Goal: Transaction & Acquisition: Obtain resource

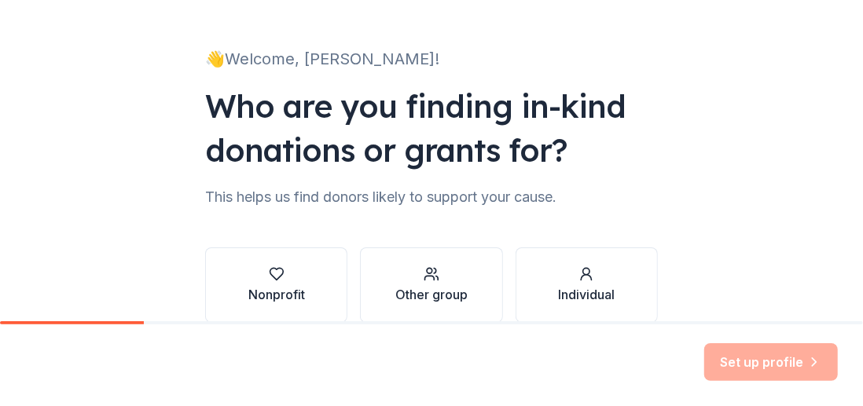
scroll to position [155, 0]
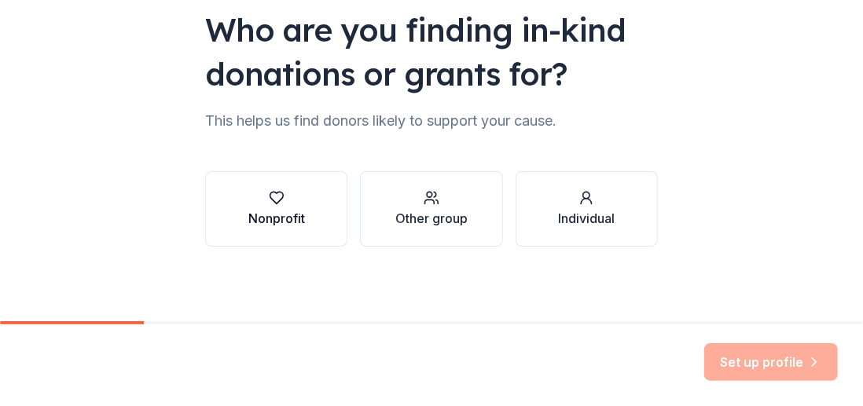
click at [248, 217] on div "Nonprofit" at bounding box center [276, 218] width 57 height 19
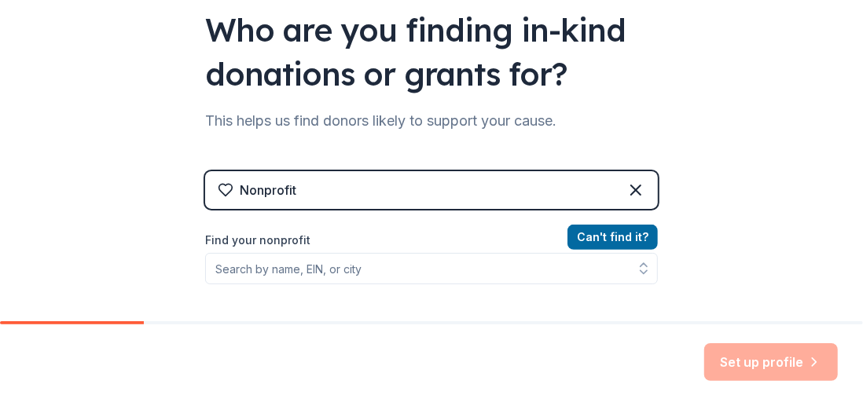
scroll to position [234, 0]
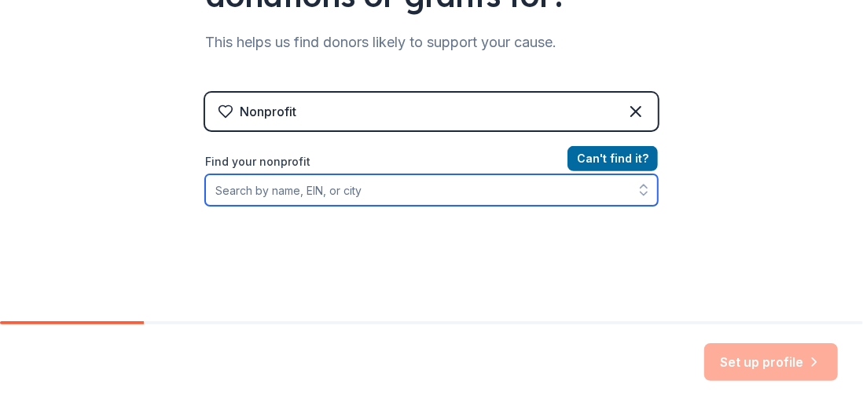
click at [289, 188] on input "Find your nonprofit" at bounding box center [431, 190] width 453 height 31
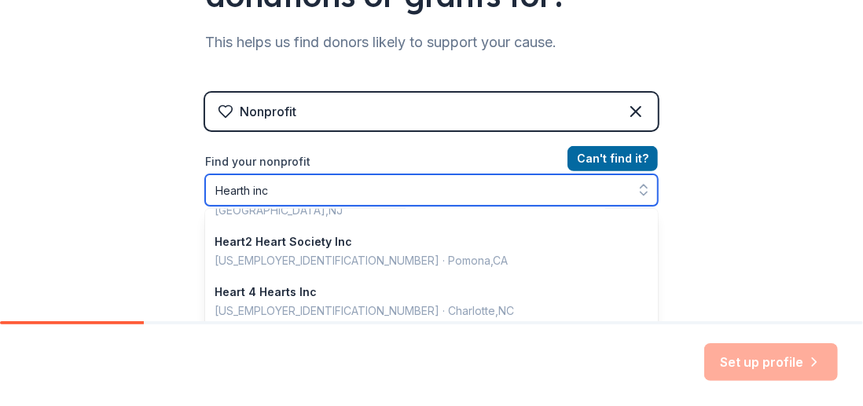
scroll to position [157, 0]
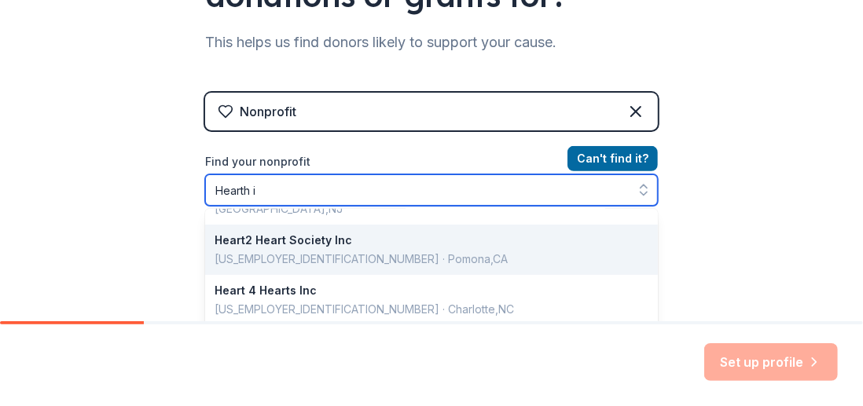
type input "Hearth"
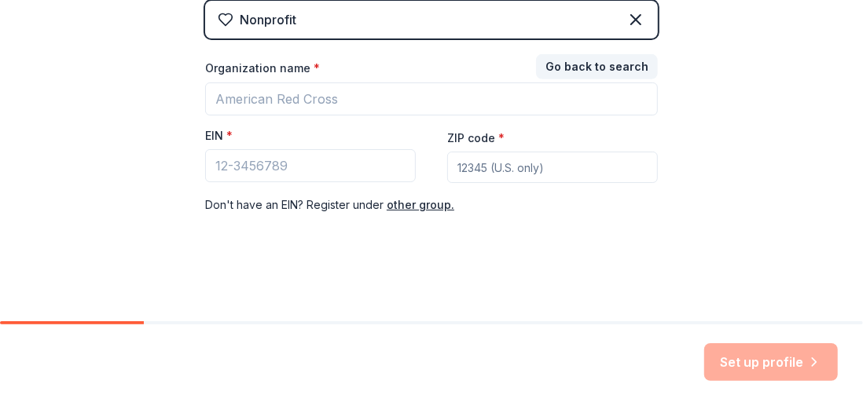
scroll to position [325, 0]
click at [454, 31] on div "Nonprofit Go back to search Organization name * EIN * ZIP code * Don ' t have a…" at bounding box center [431, 124] width 453 height 245
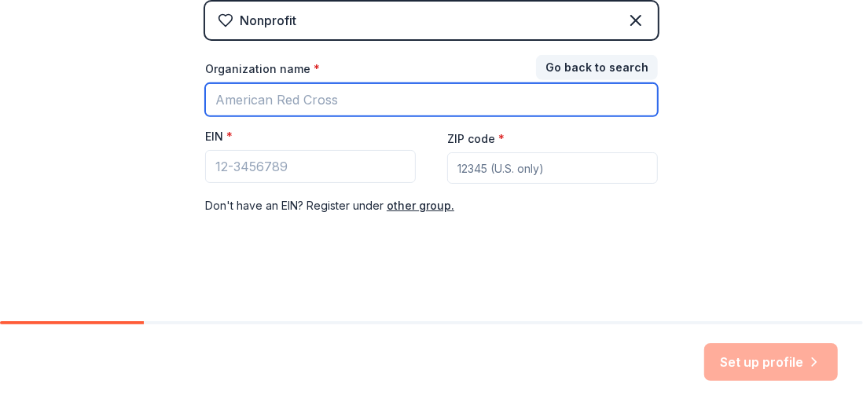
click at [369, 110] on input "Organization name *" at bounding box center [431, 99] width 453 height 33
type input "Hearth"
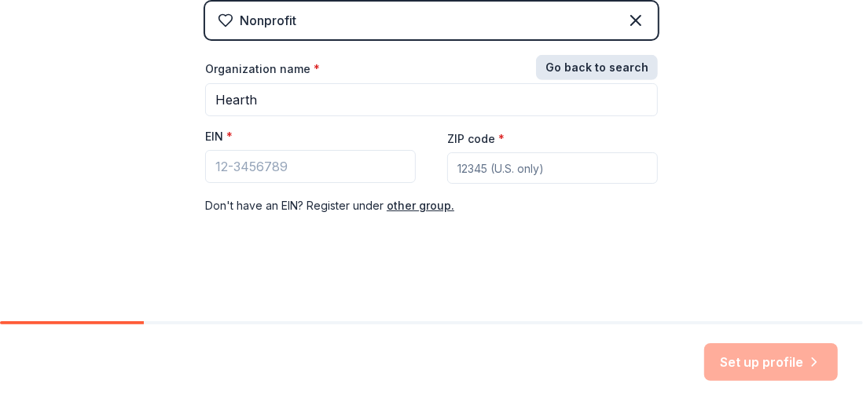
click at [624, 61] on button "Go back to search" at bounding box center [597, 67] width 122 height 25
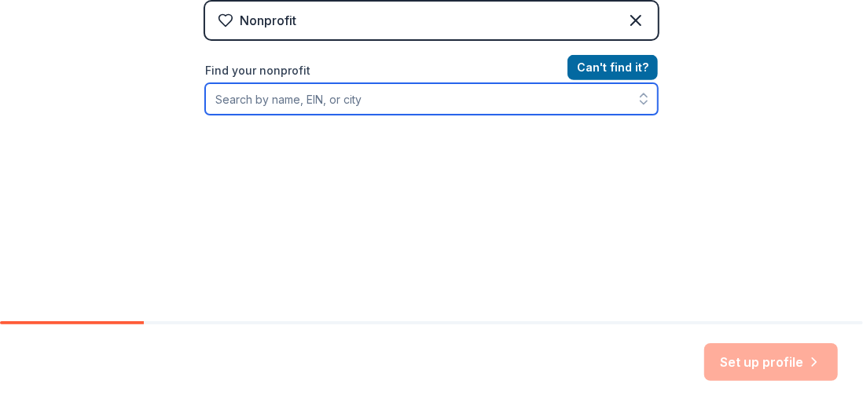
click at [381, 97] on input "Find your nonprofit" at bounding box center [431, 98] width 453 height 31
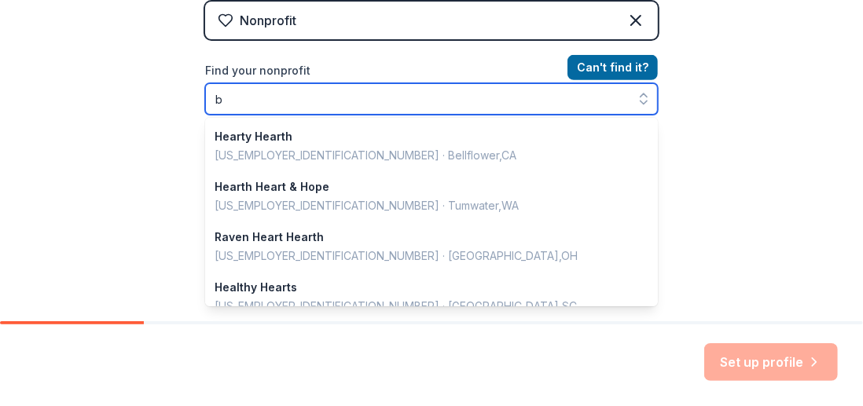
scroll to position [1110, 0]
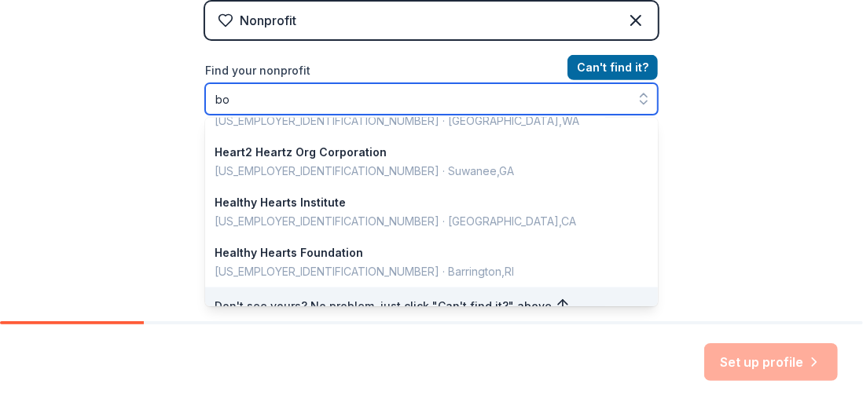
type input "b"
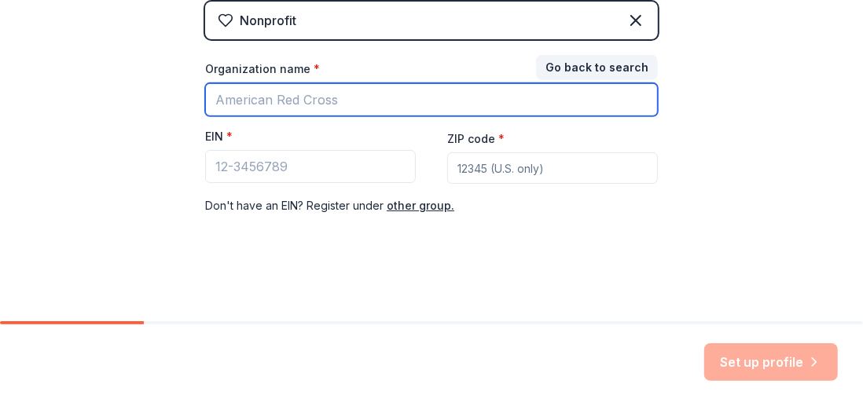
click at [366, 107] on input "Organization name *" at bounding box center [431, 99] width 453 height 33
type input "hearth boston"
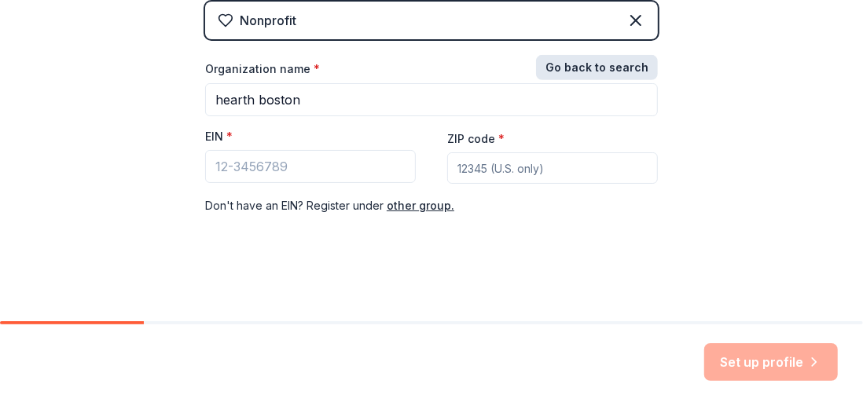
click at [611, 69] on button "Go back to search" at bounding box center [597, 67] width 122 height 25
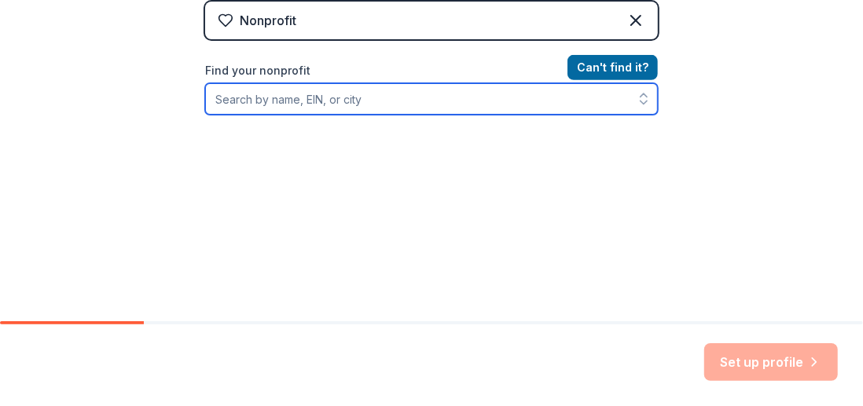
click at [234, 103] on input "Find your nonprofit" at bounding box center [431, 98] width 453 height 31
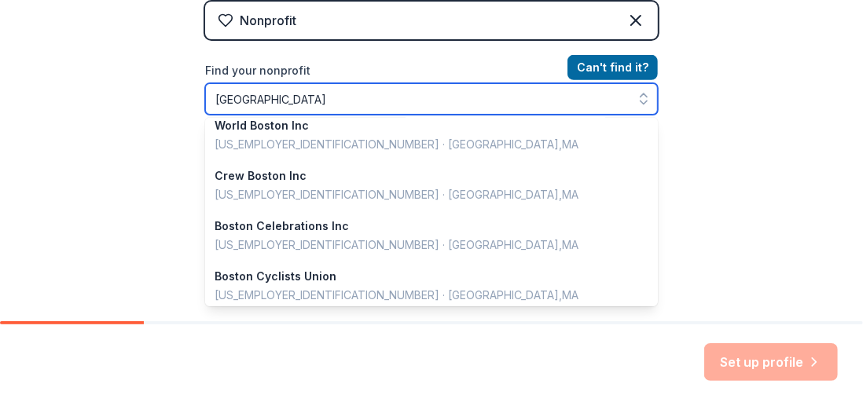
scroll to position [1113, 0]
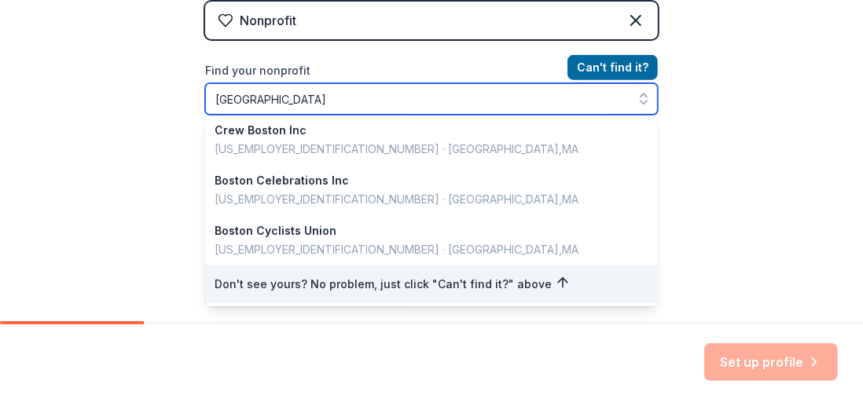
drag, startPoint x: 267, startPoint y: 101, endPoint x: 192, endPoint y: 94, distance: 75.9
click at [192, 94] on div "👋 Welcome, Julie! Who are you finding in-kind donations or grants for? This hel…" at bounding box center [431, 11] width 503 height 672
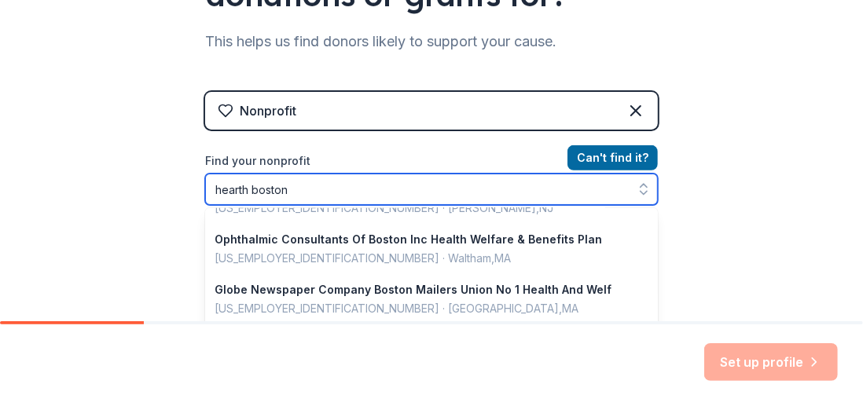
scroll to position [236, 0]
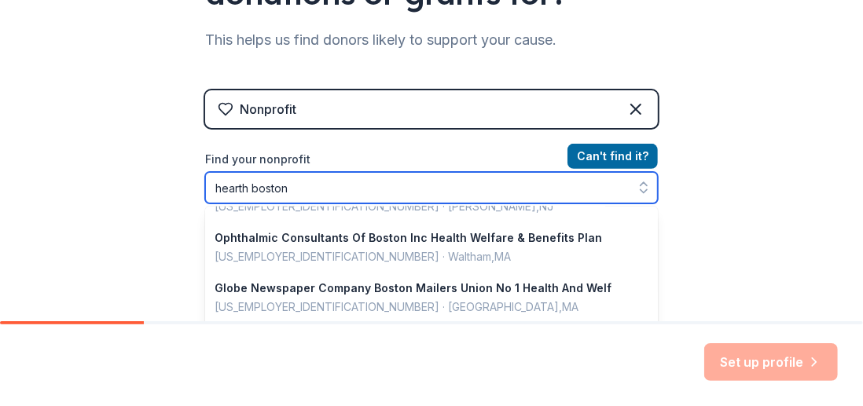
drag, startPoint x: 296, startPoint y: 193, endPoint x: 244, endPoint y: 187, distance: 52.2
click at [244, 187] on input "hearth boston" at bounding box center [431, 187] width 453 height 31
type input "hearth"
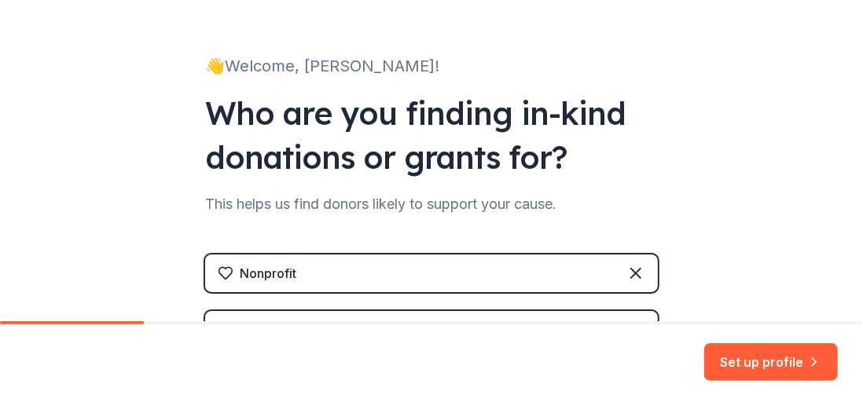
scroll to position [71, 0]
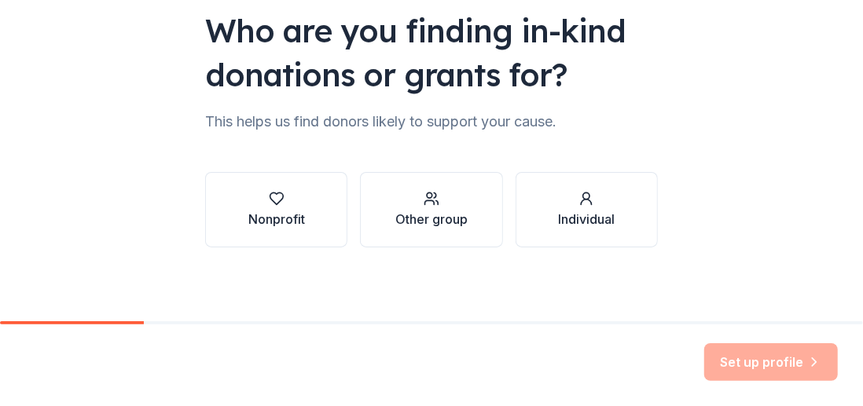
scroll to position [155, 0]
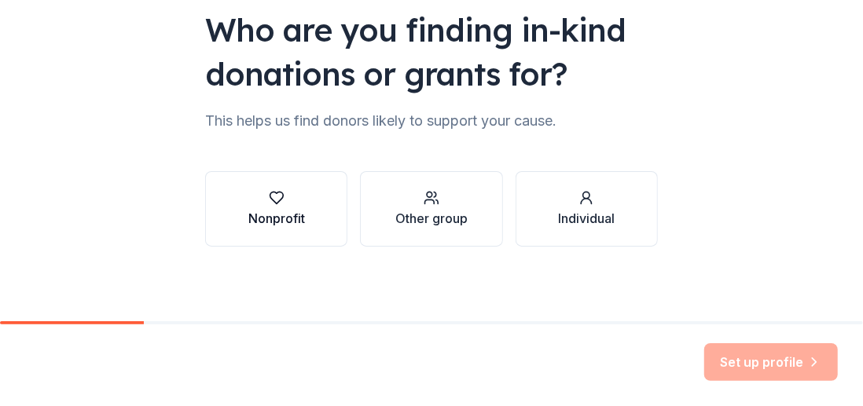
click at [287, 211] on div "Nonprofit" at bounding box center [276, 218] width 57 height 19
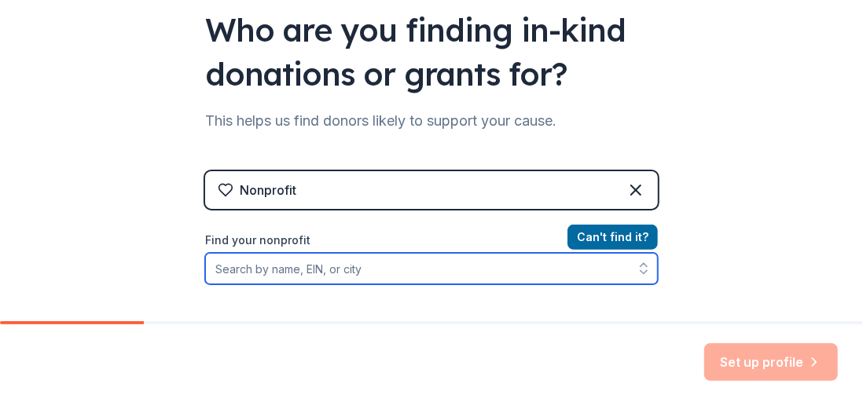
click at [293, 263] on input "Find your nonprofit" at bounding box center [431, 268] width 453 height 31
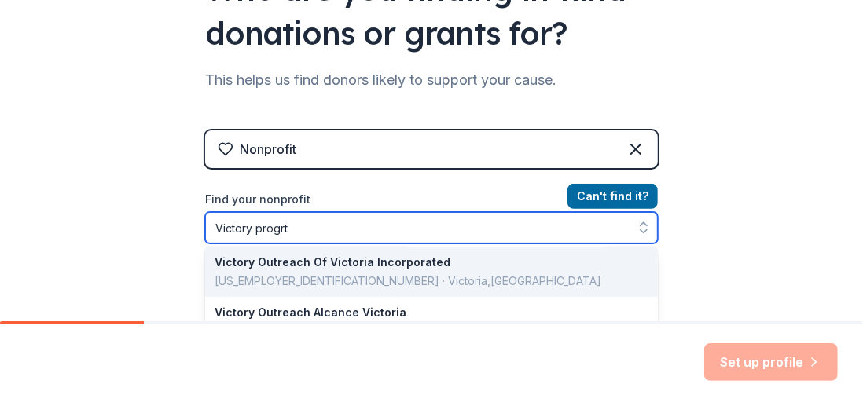
scroll to position [0, 0]
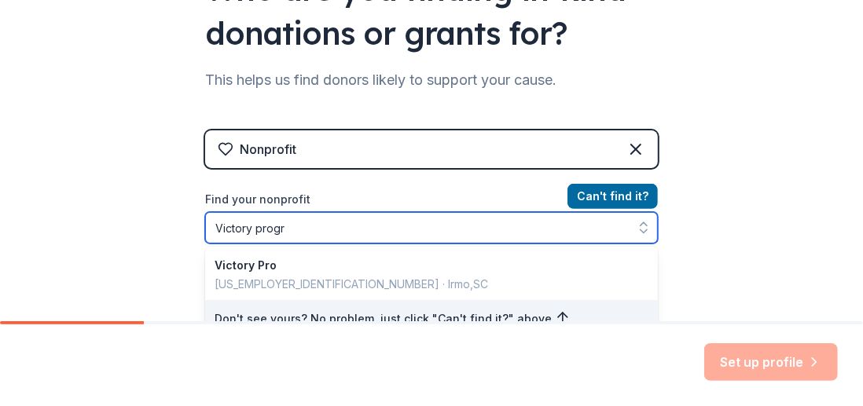
type input "Victory progra"
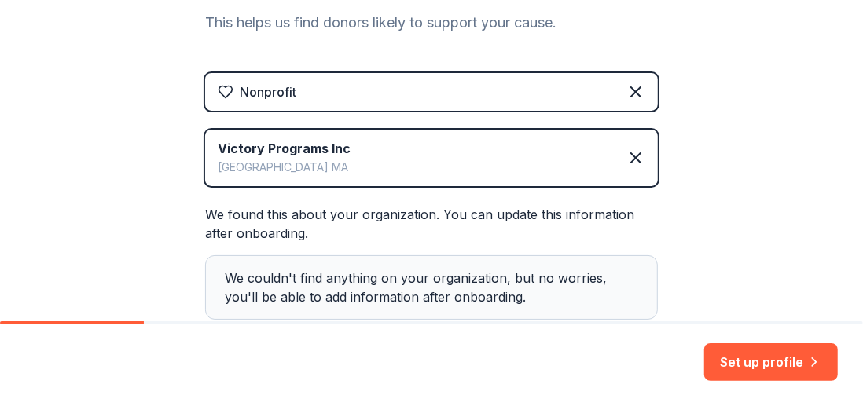
scroll to position [274, 0]
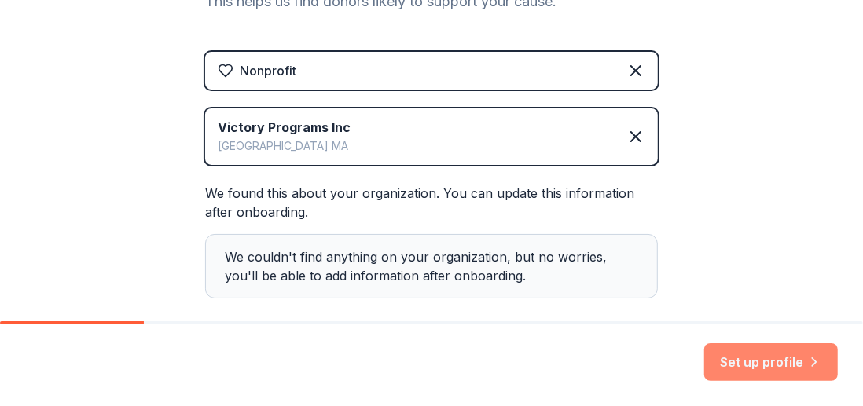
click at [742, 359] on button "Set up profile" at bounding box center [771, 363] width 134 height 38
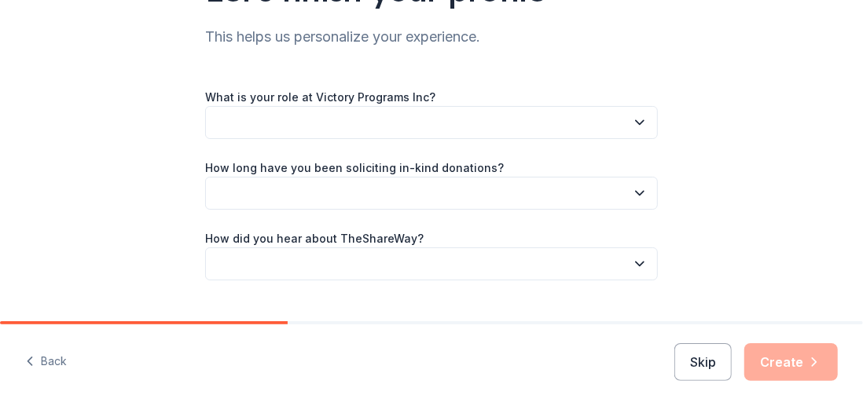
scroll to position [192, 0]
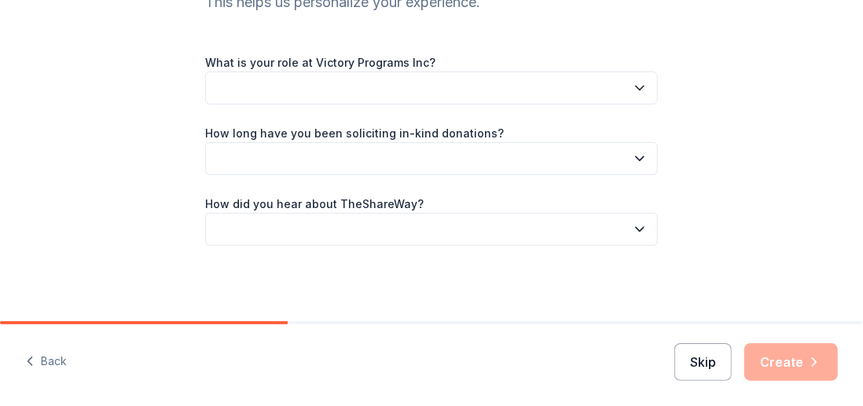
click at [698, 362] on button "Skip" at bounding box center [703, 363] width 57 height 38
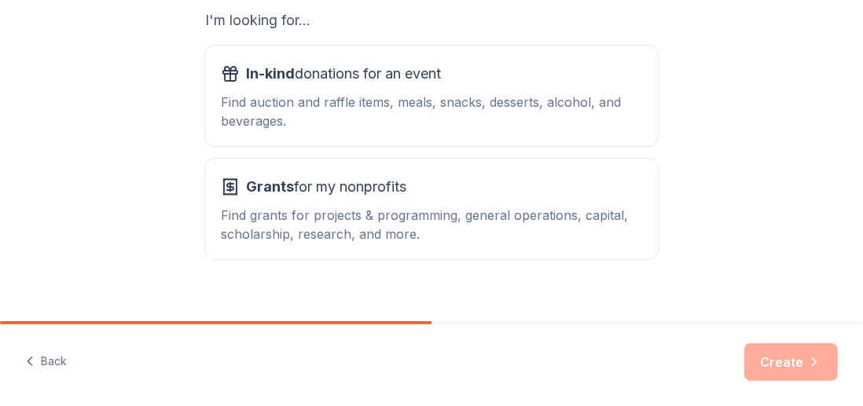
scroll to position [312, 0]
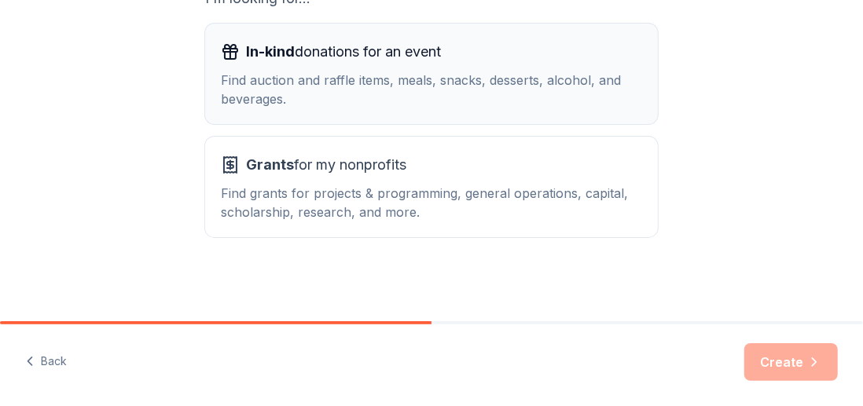
click at [476, 82] on div "Find auction and raffle items, meals, snacks, desserts, alcohol, and beverages." at bounding box center [431, 90] width 421 height 38
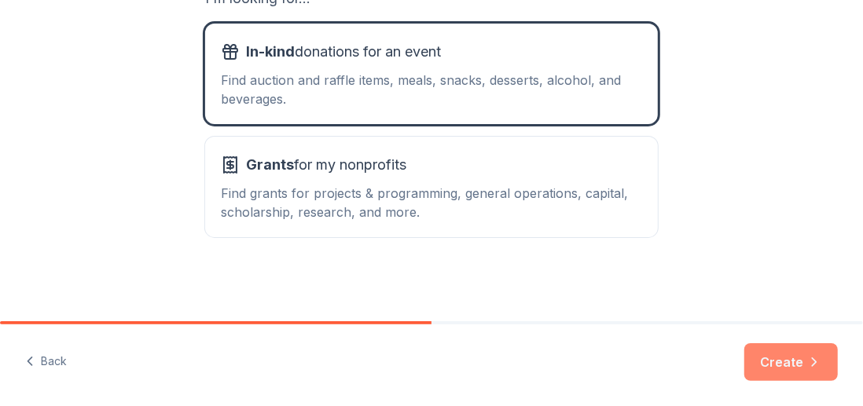
click at [778, 362] on button "Create" at bounding box center [792, 363] width 94 height 38
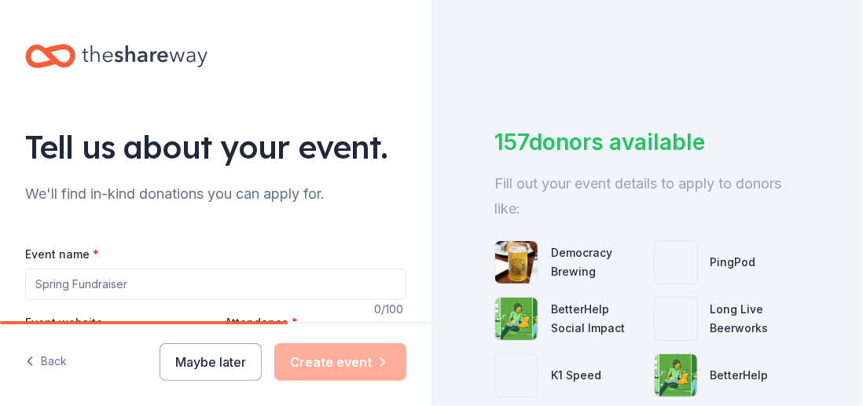
scroll to position [79, 0]
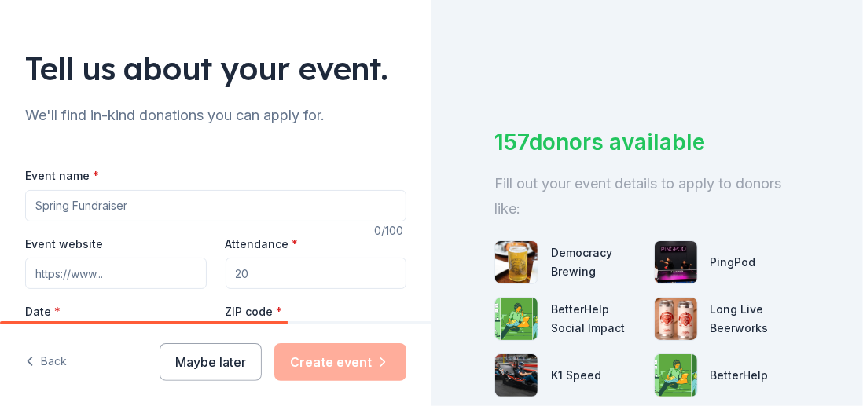
click at [131, 207] on input "Event name *" at bounding box center [215, 205] width 381 height 31
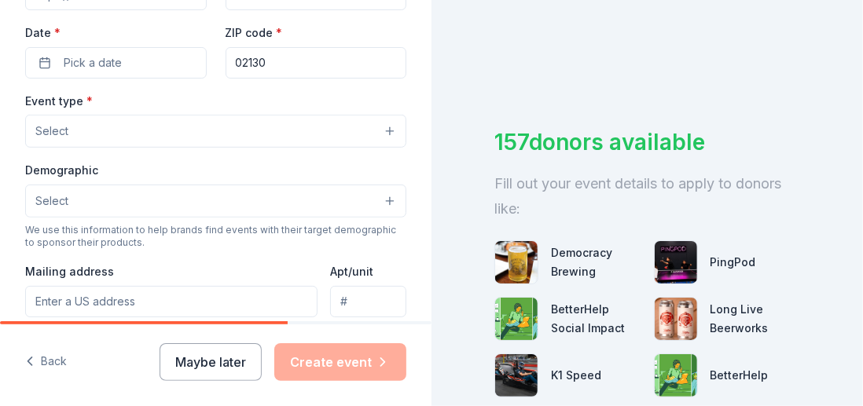
scroll to position [393, 0]
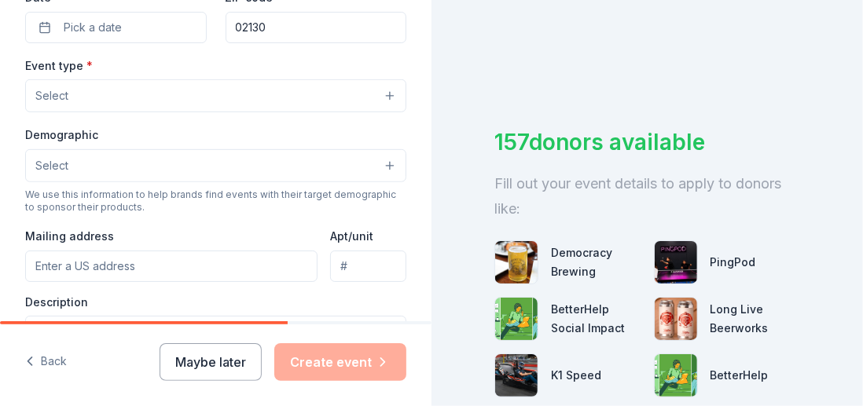
type input "Gala"
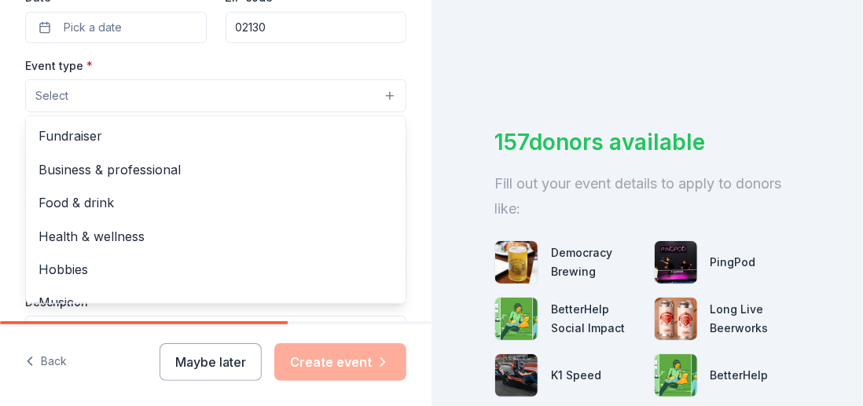
click at [380, 100] on button "Select" at bounding box center [215, 95] width 381 height 33
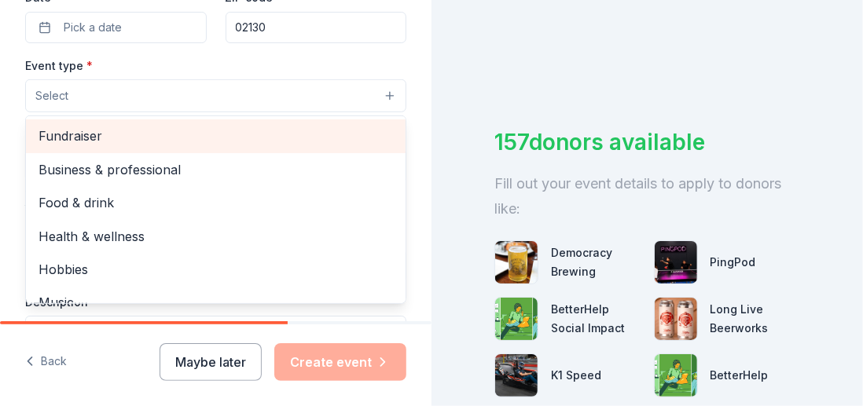
click at [80, 131] on span "Fundraiser" at bounding box center [216, 136] width 355 height 20
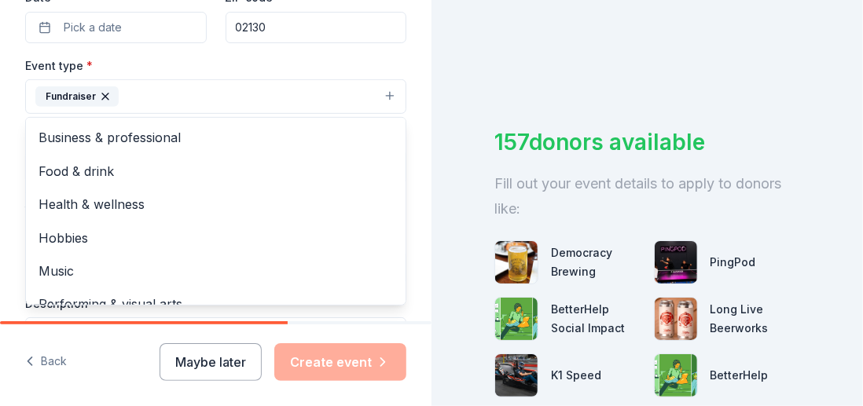
click at [245, 46] on div "Event name * Gala 4 /100 Event website Attendance * Date * Pick a date ZIP code…" at bounding box center [215, 215] width 381 height 728
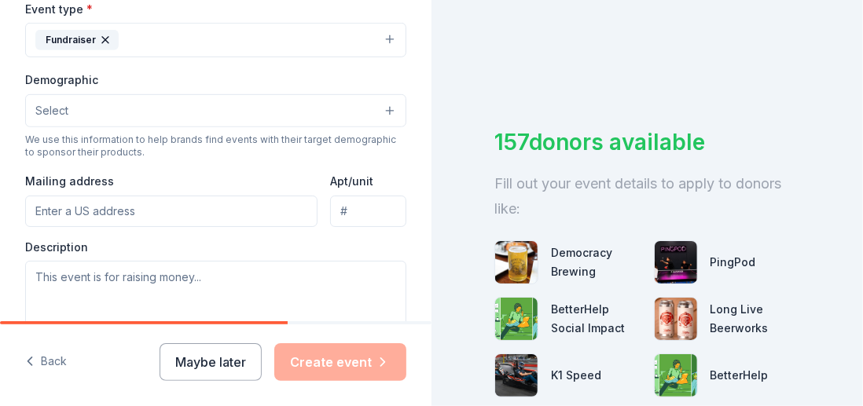
scroll to position [472, 0]
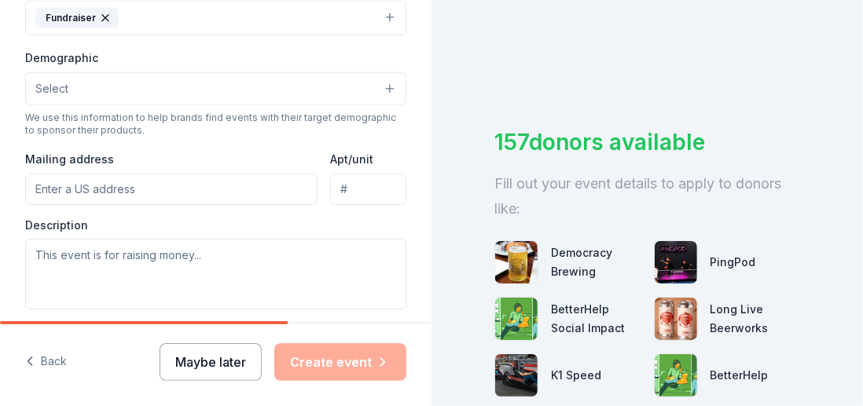
click at [211, 366] on button "Maybe later" at bounding box center [211, 363] width 102 height 38
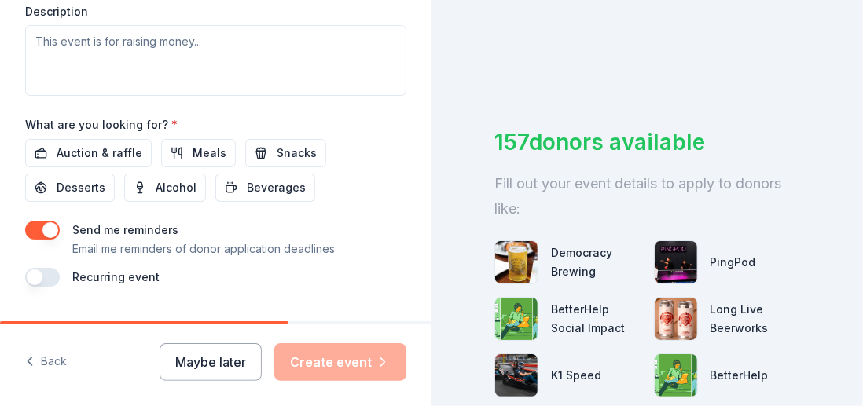
scroll to position [708, 0]
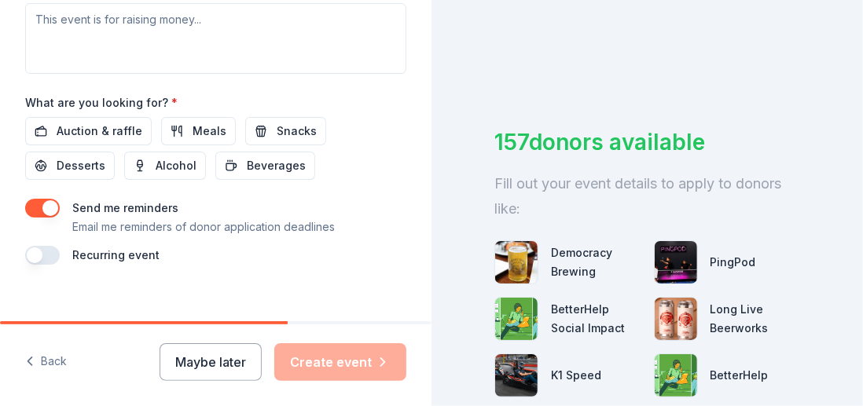
click at [213, 356] on button "Maybe later" at bounding box center [211, 363] width 102 height 38
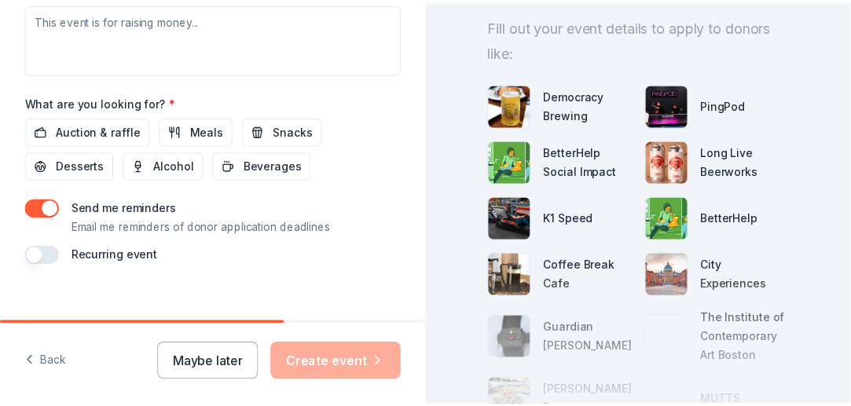
scroll to position [314, 0]
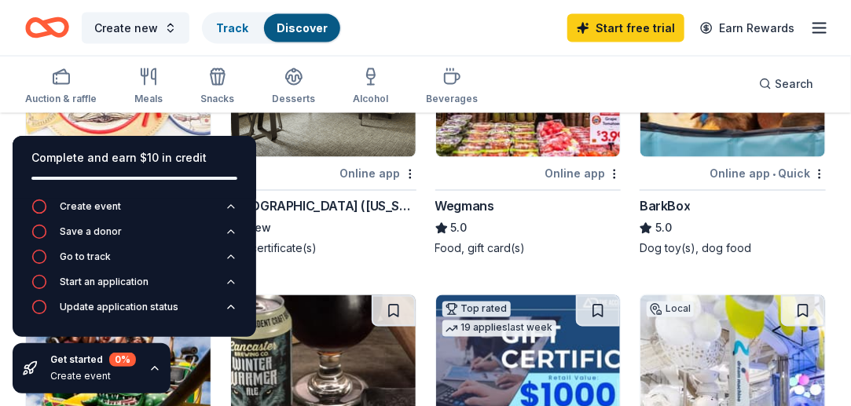
scroll to position [865, 0]
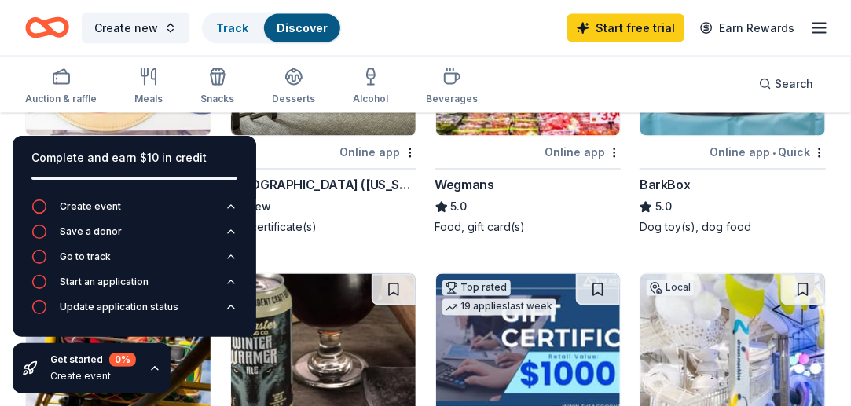
click at [330, 182] on div "Four Seasons Hotel (Washington DC)" at bounding box center [323, 185] width 186 height 19
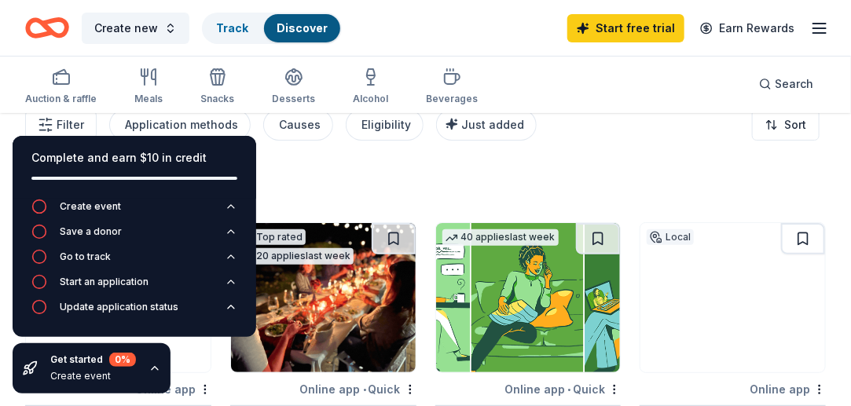
scroll to position [0, 0]
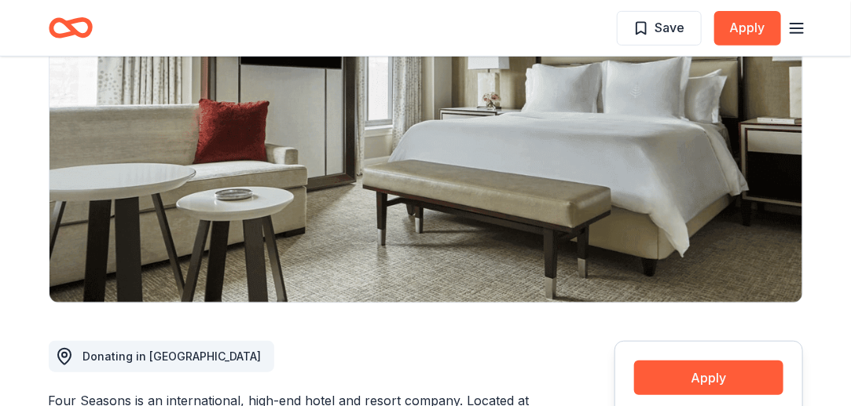
scroll to position [79, 0]
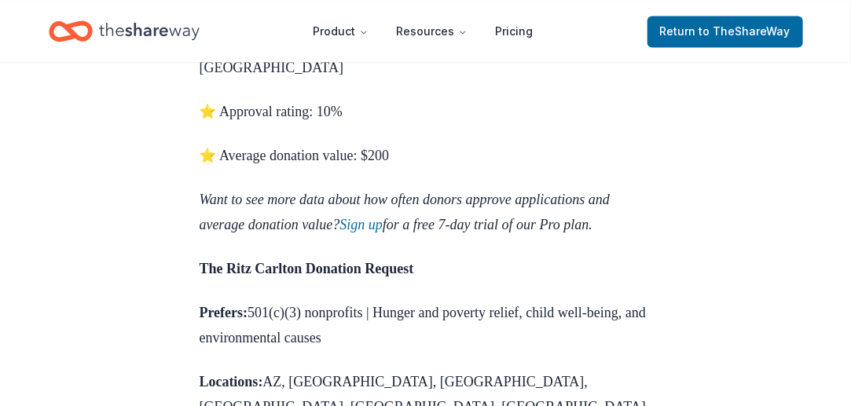
scroll to position [1022, 0]
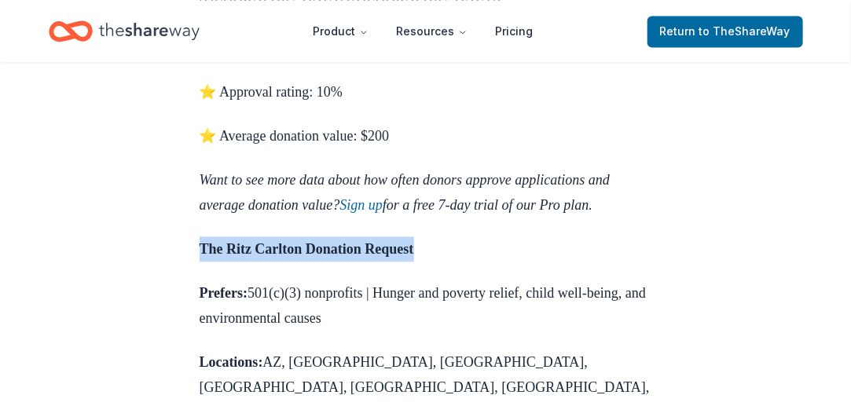
drag, startPoint x: 202, startPoint y: 171, endPoint x: 454, endPoint y: 173, distance: 251.6
click at [454, 237] on p "The Ritz Carlton Donation Request" at bounding box center [426, 249] width 453 height 25
copy strong "The Ritz Carlton Donation Request"
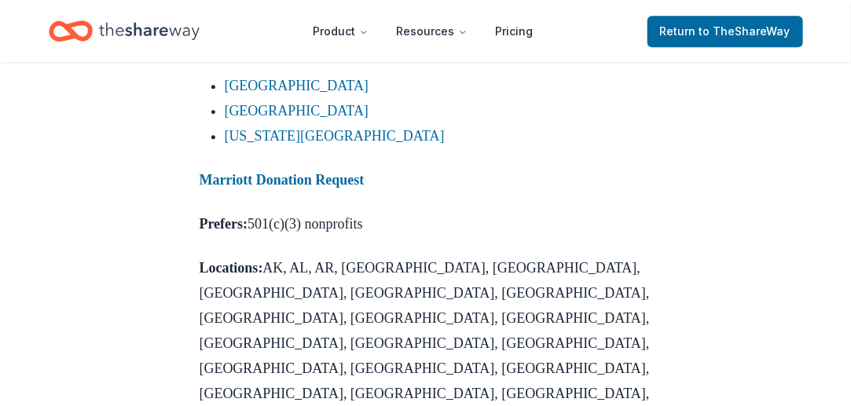
scroll to position [1572, 0]
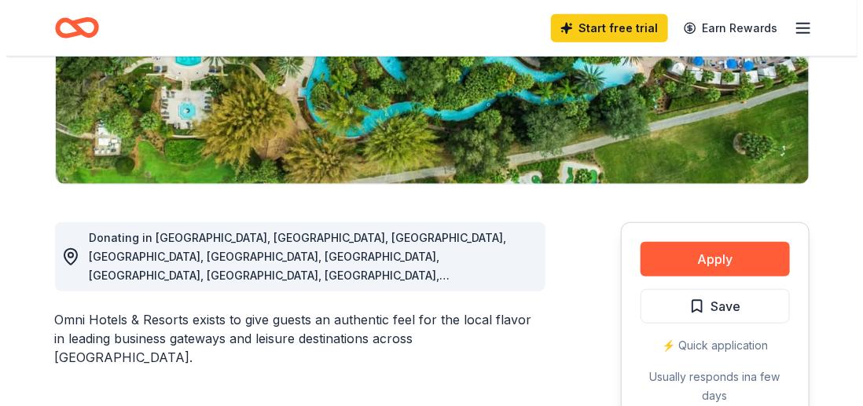
scroll to position [314, 0]
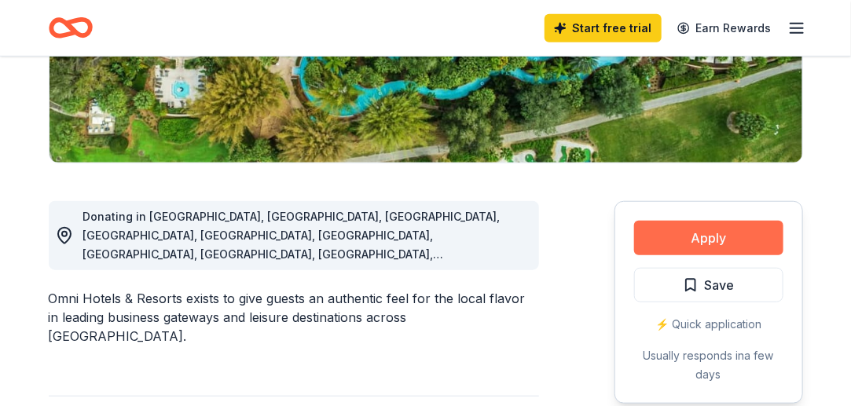
click at [708, 234] on button "Apply" at bounding box center [708, 238] width 149 height 35
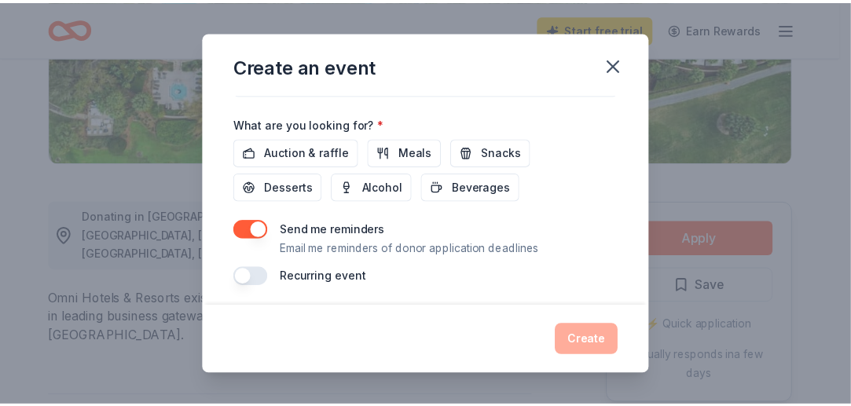
scroll to position [537, 0]
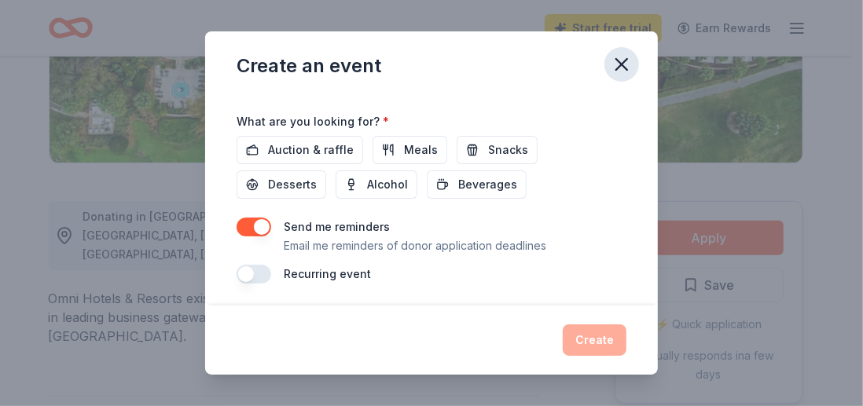
click at [623, 72] on icon "button" at bounding box center [622, 64] width 22 height 22
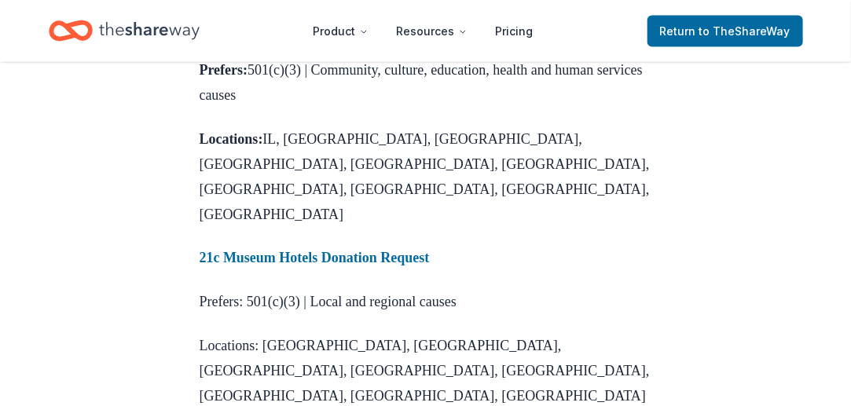
scroll to position [2516, 0]
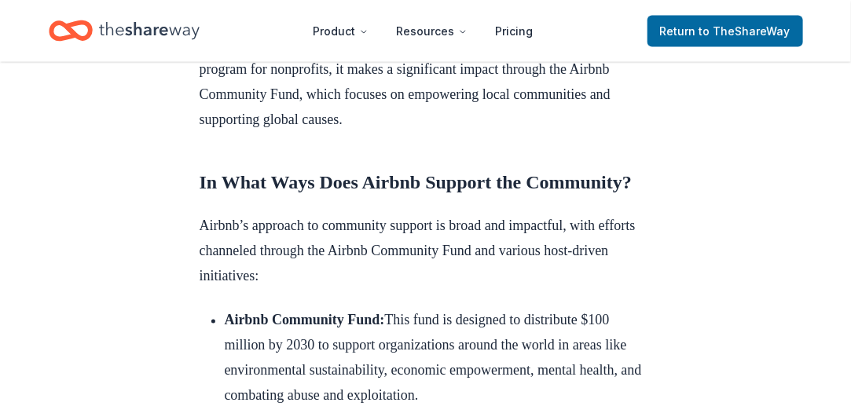
scroll to position [786, 0]
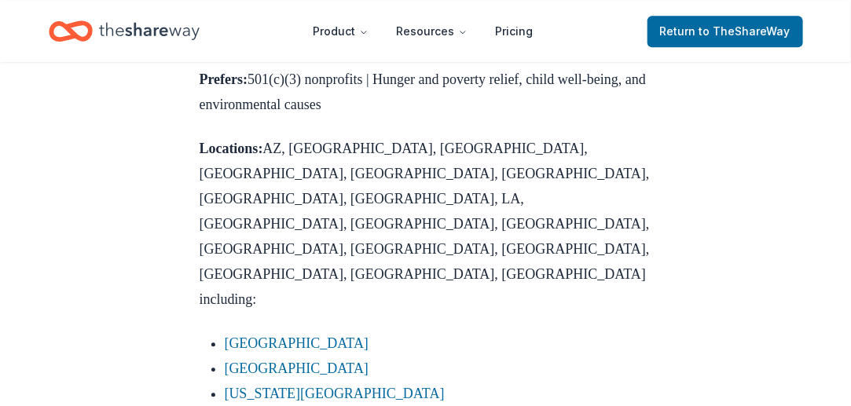
scroll to position [1258, 0]
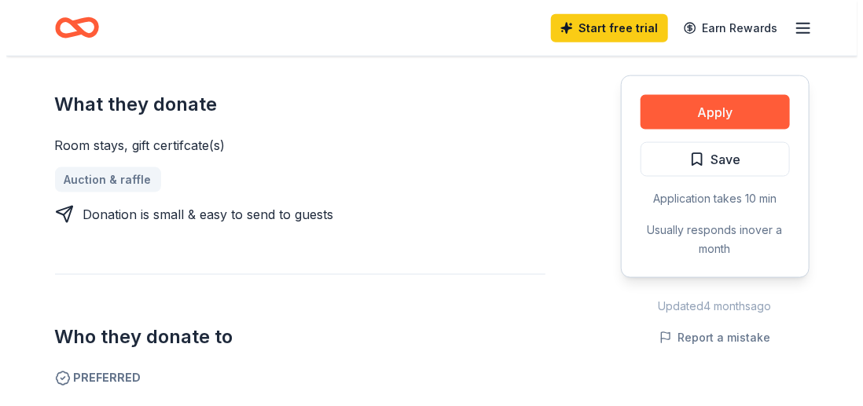
scroll to position [629, 0]
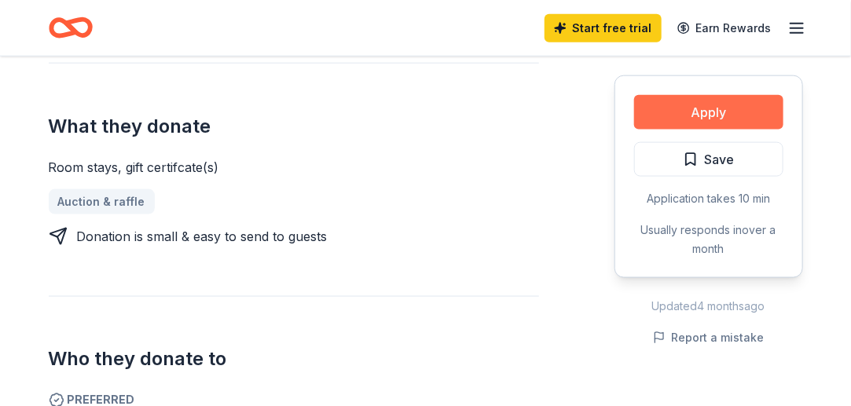
click at [712, 113] on button "Apply" at bounding box center [708, 112] width 149 height 35
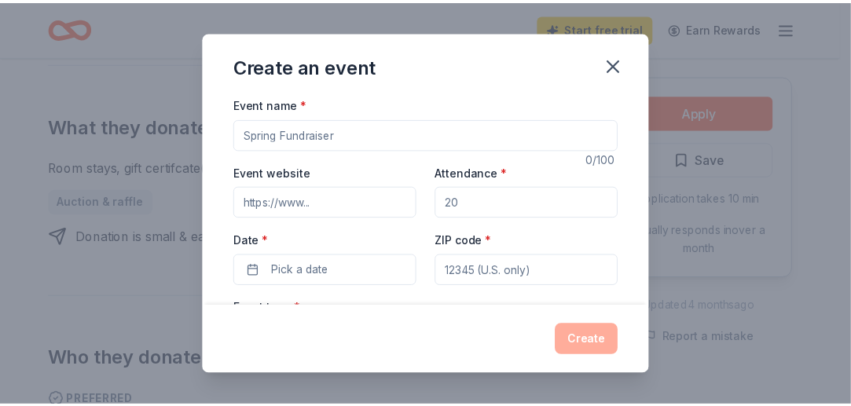
scroll to position [236, 0]
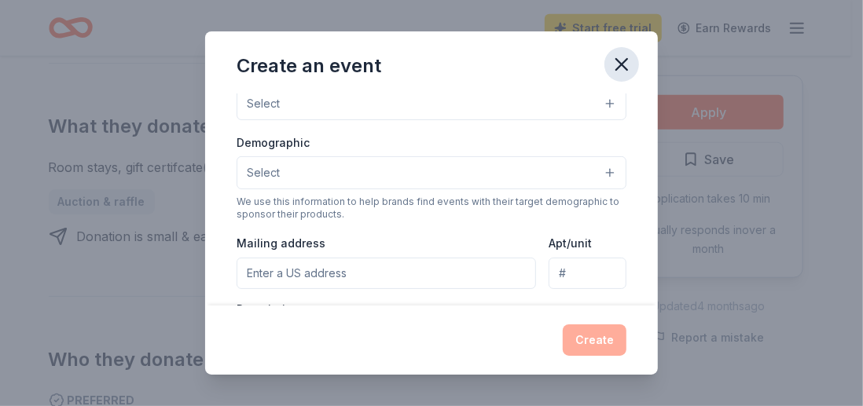
click at [623, 64] on icon "button" at bounding box center [622, 64] width 22 height 22
